Goal: Information Seeking & Learning: Learn about a topic

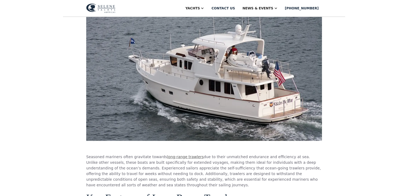
scroll to position [161, 0]
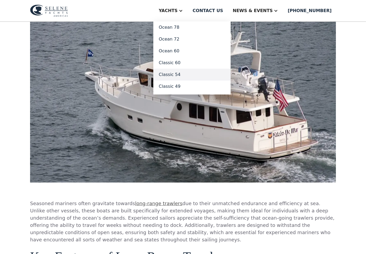
click at [195, 74] on link "Classic 54" at bounding box center [191, 75] width 77 height 12
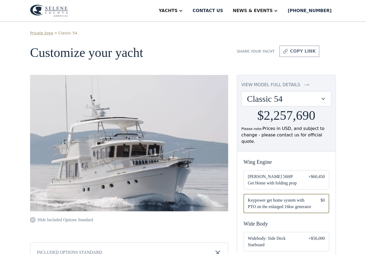
scroll to position [27, 0]
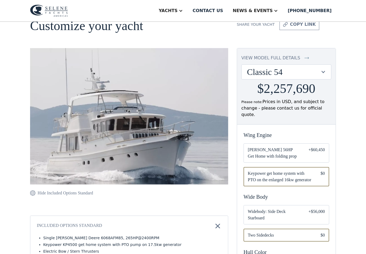
click at [278, 58] on div "view model full details" at bounding box center [270, 58] width 59 height 6
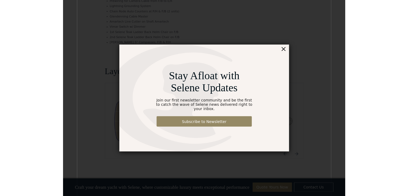
scroll to position [685, 0]
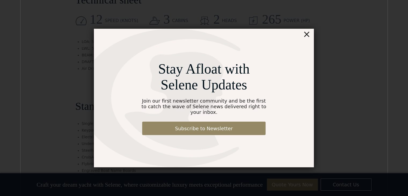
click at [308, 36] on div "×" at bounding box center [307, 34] width 8 height 11
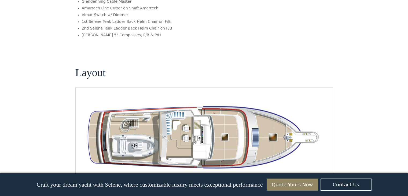
scroll to position [248, 0]
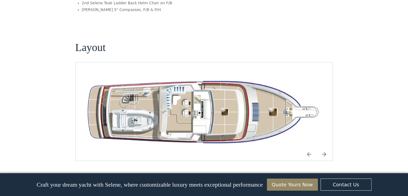
click at [323, 148] on img "Next slide" at bounding box center [324, 154] width 13 height 13
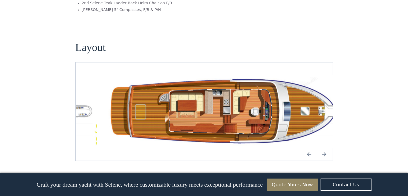
click at [323, 148] on img "Next slide" at bounding box center [324, 154] width 13 height 13
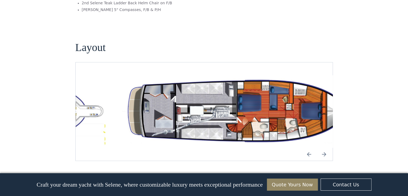
click at [296, 111] on img "open lightbox" at bounding box center [238, 111] width 249 height 72
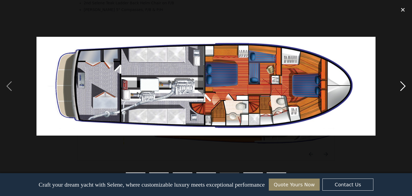
click at [366, 84] on div "next image" at bounding box center [403, 86] width 18 height 165
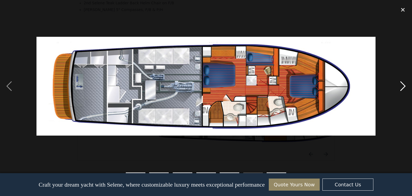
click at [366, 85] on div "next image" at bounding box center [403, 86] width 18 height 165
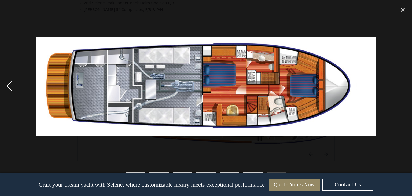
click at [12, 86] on div "previous image" at bounding box center [9, 86] width 18 height 165
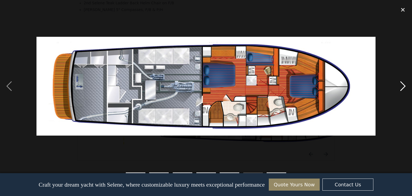
click at [366, 85] on div "next image" at bounding box center [403, 86] width 18 height 165
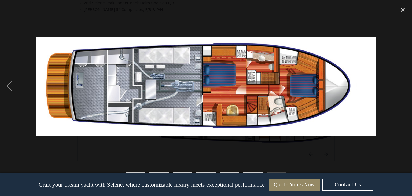
click at [366, 85] on div "next image" at bounding box center [403, 86] width 18 height 165
click at [366, 11] on div "close lightbox" at bounding box center [403, 10] width 18 height 12
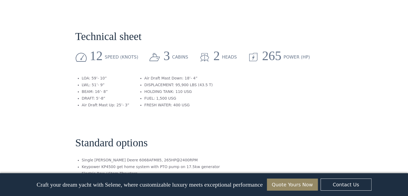
scroll to position [631, 0]
